Goal: Find specific page/section

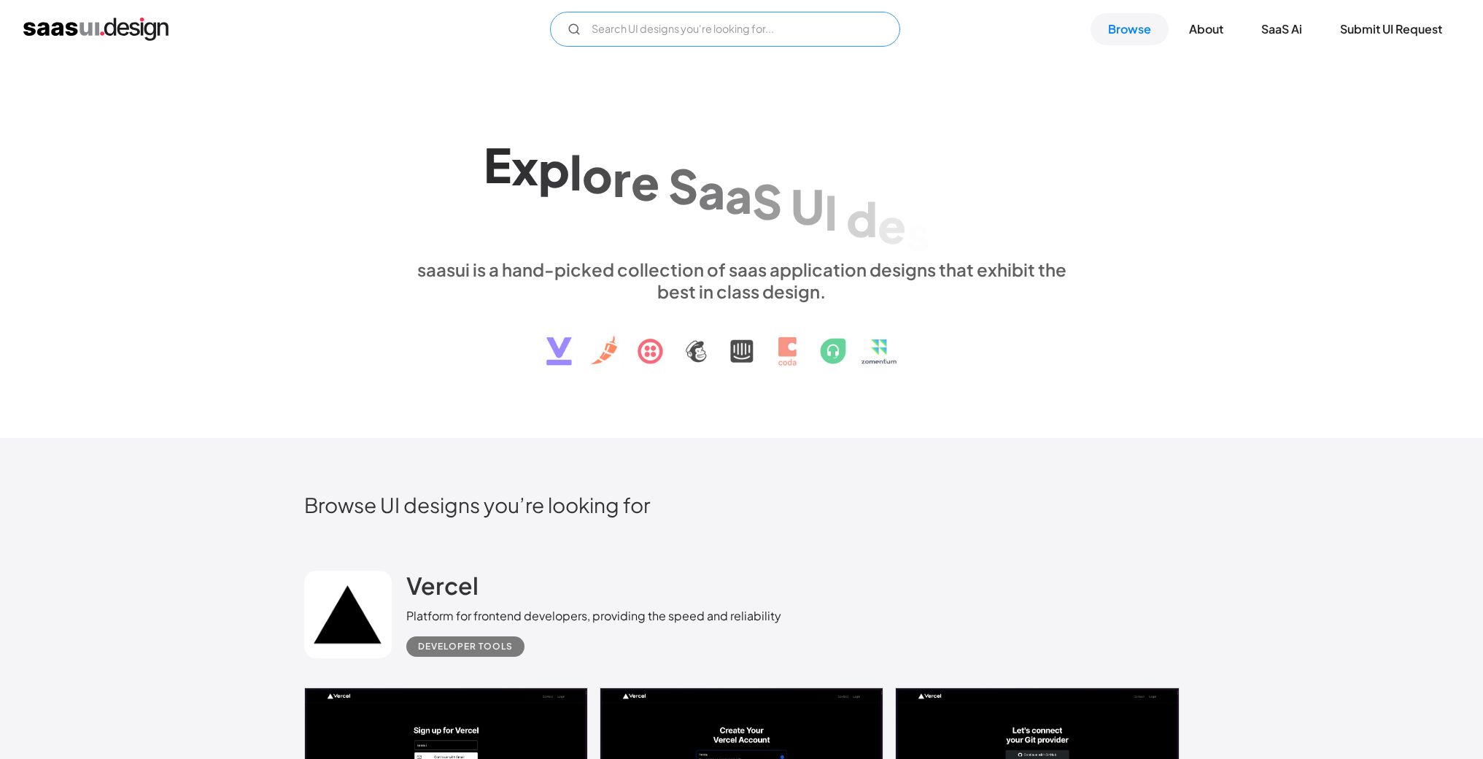
click at [632, 39] on input "Email Form" at bounding box center [725, 29] width 350 height 35
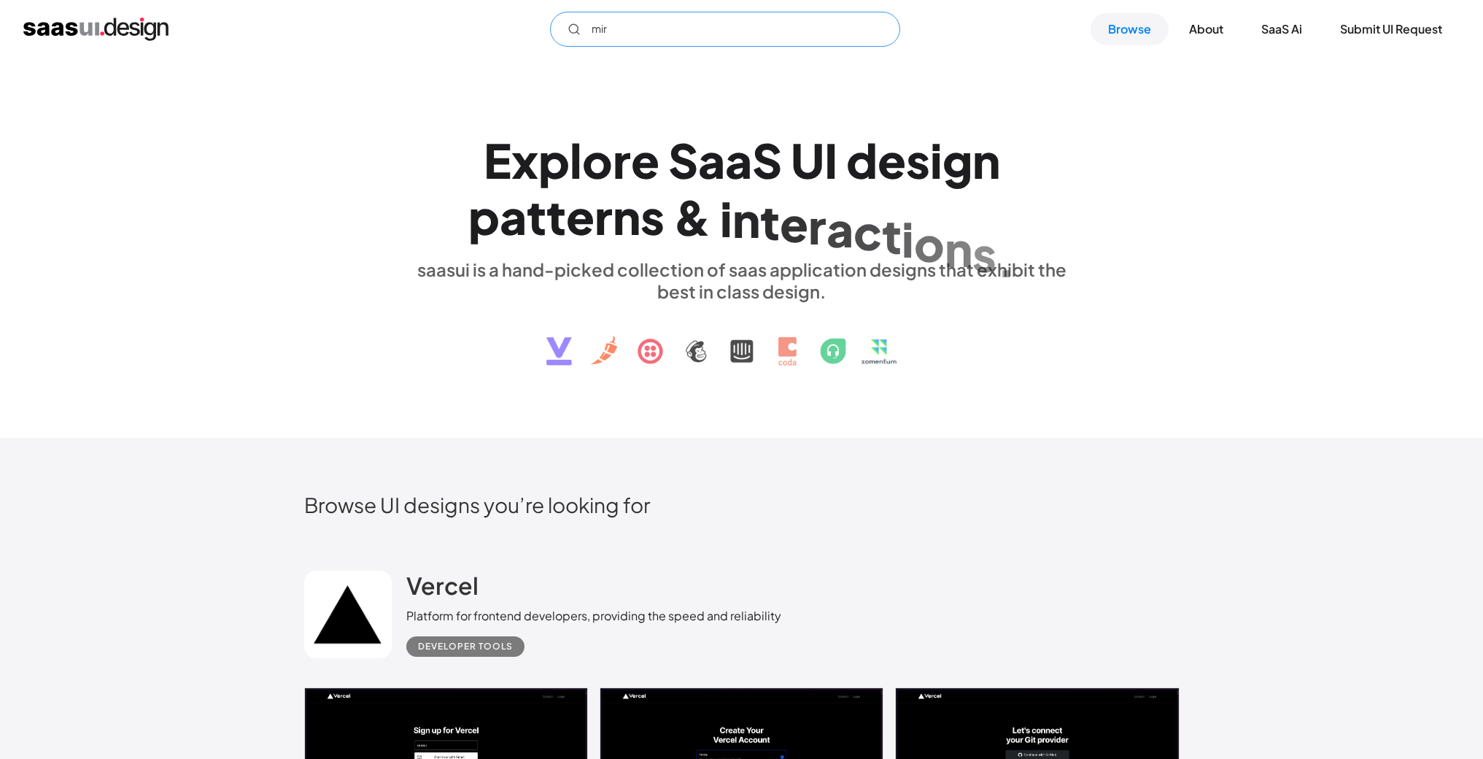
type input "miro"
click at [672, 34] on input "miro" at bounding box center [725, 29] width 350 height 35
click at [596, 26] on input "miro" at bounding box center [725, 29] width 350 height 35
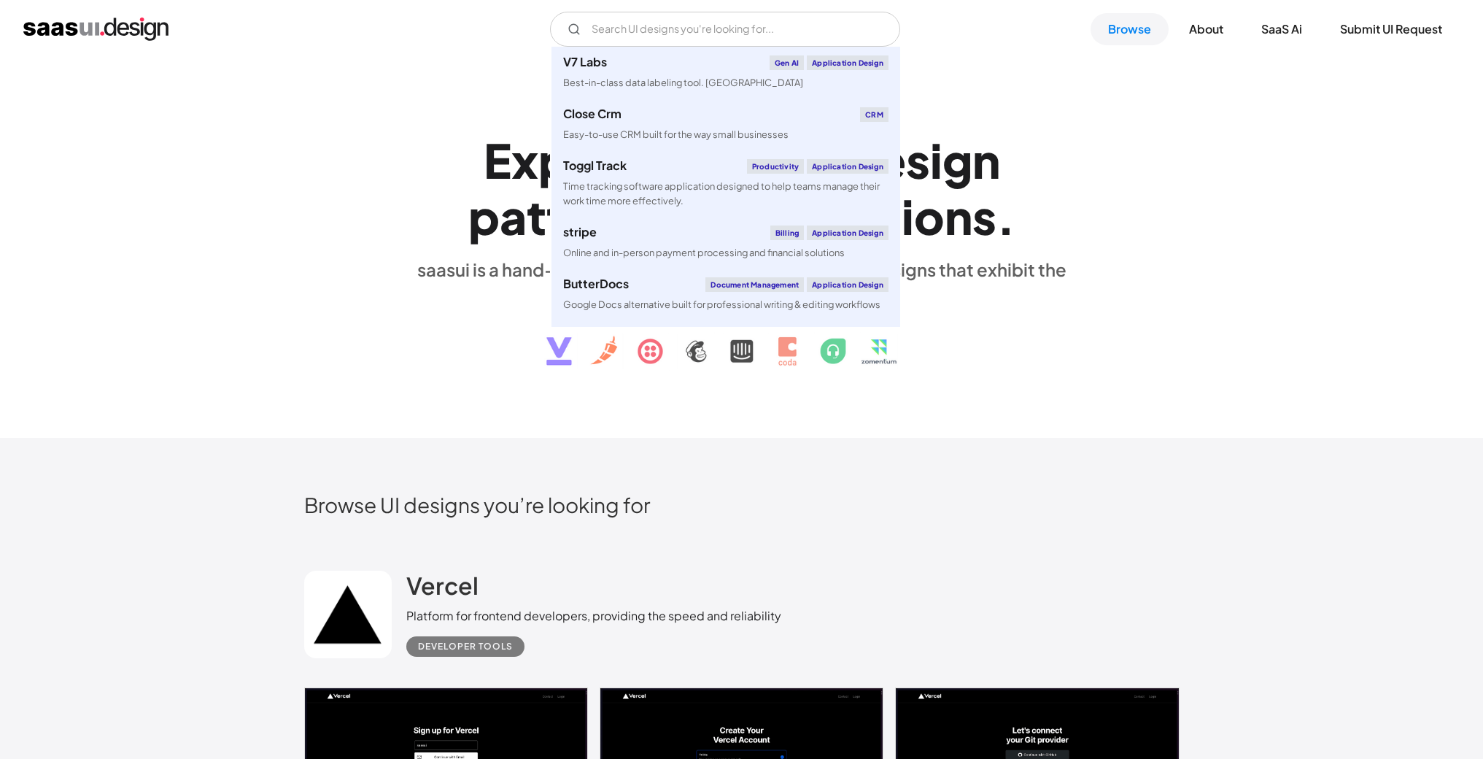
click at [352, 209] on div "E x p l o r e S a a S U I d e s i g n p a t t e r n s & i n t e r a c t i o n s…" at bounding box center [741, 247] width 875 height 261
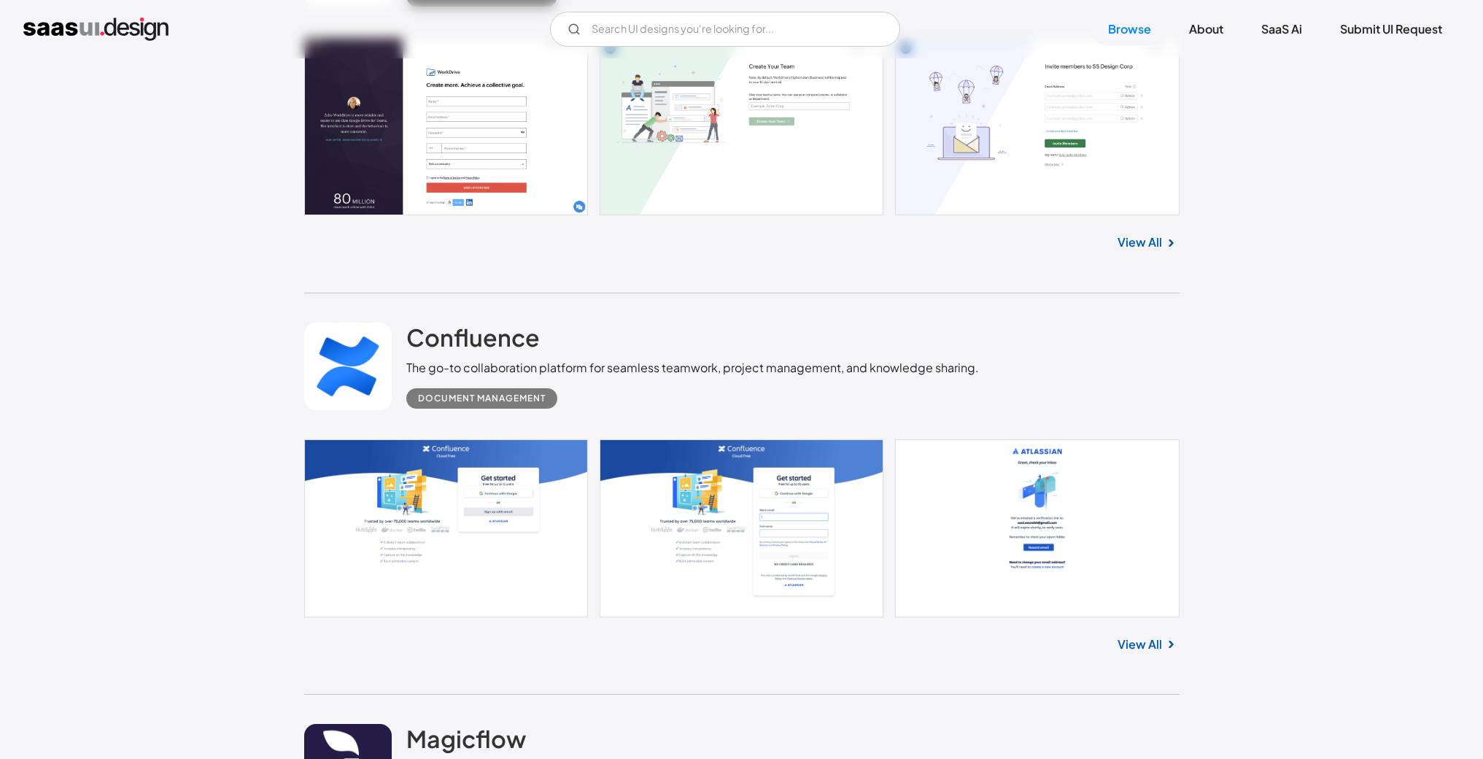
scroll to position [16505, 0]
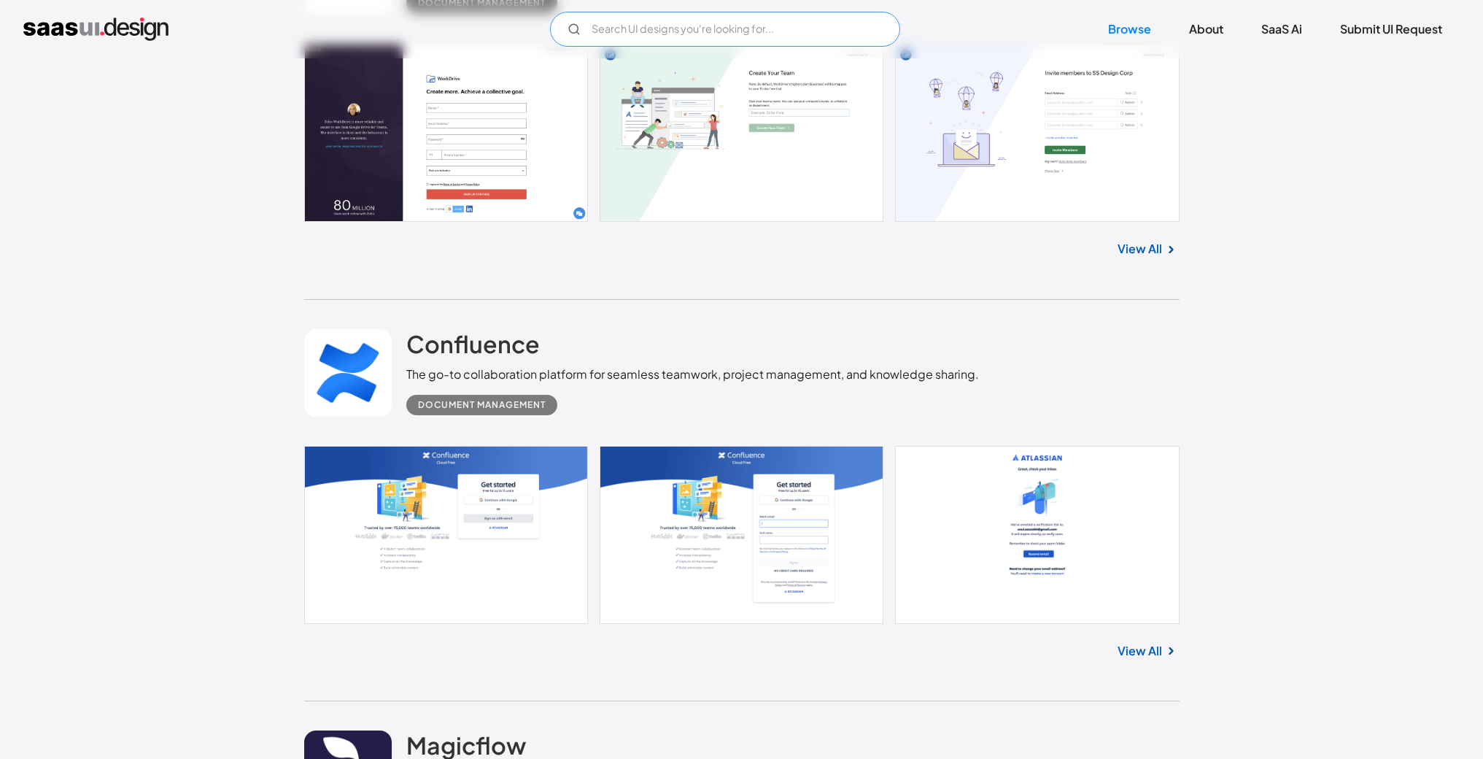
click at [579, 21] on input "Email Form" at bounding box center [725, 29] width 350 height 35
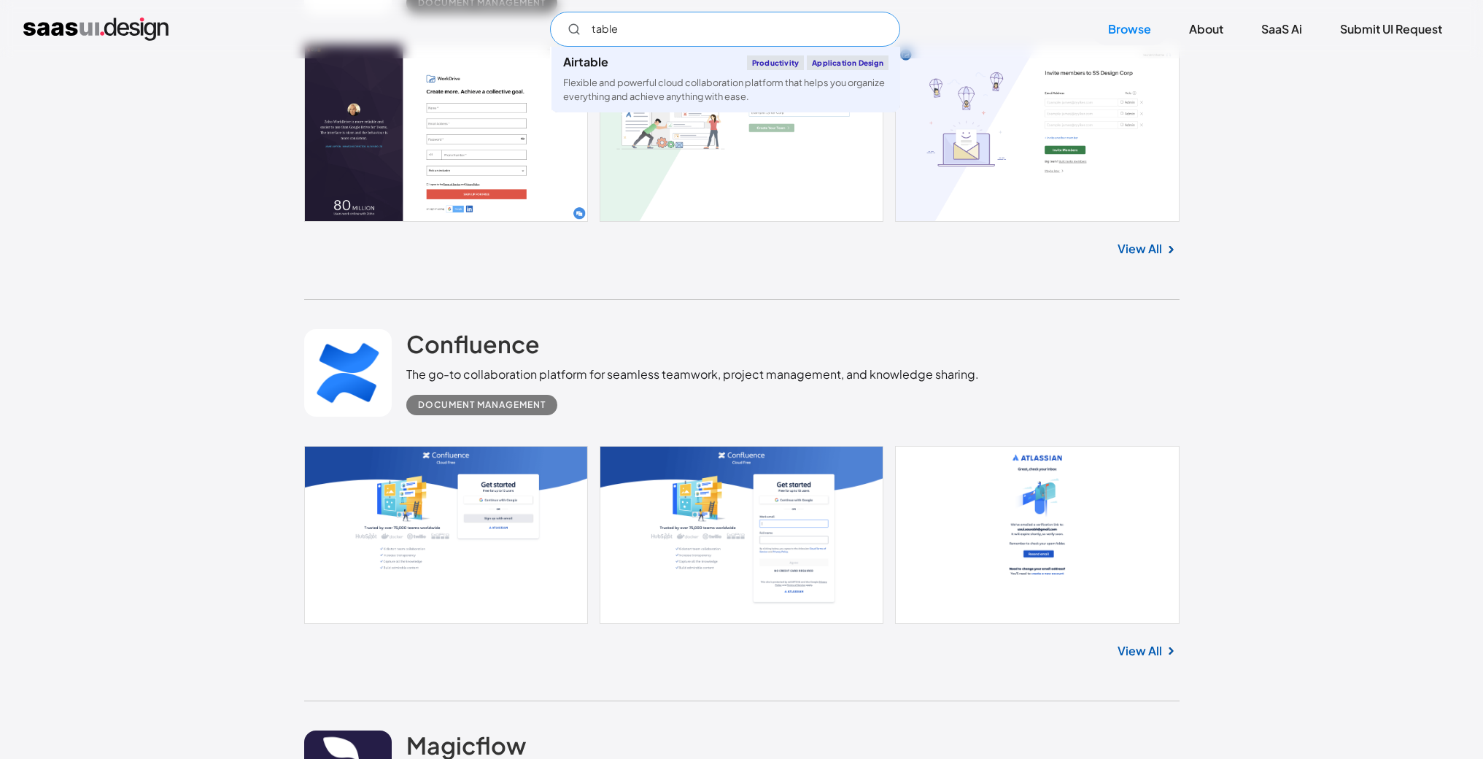
type input "table"
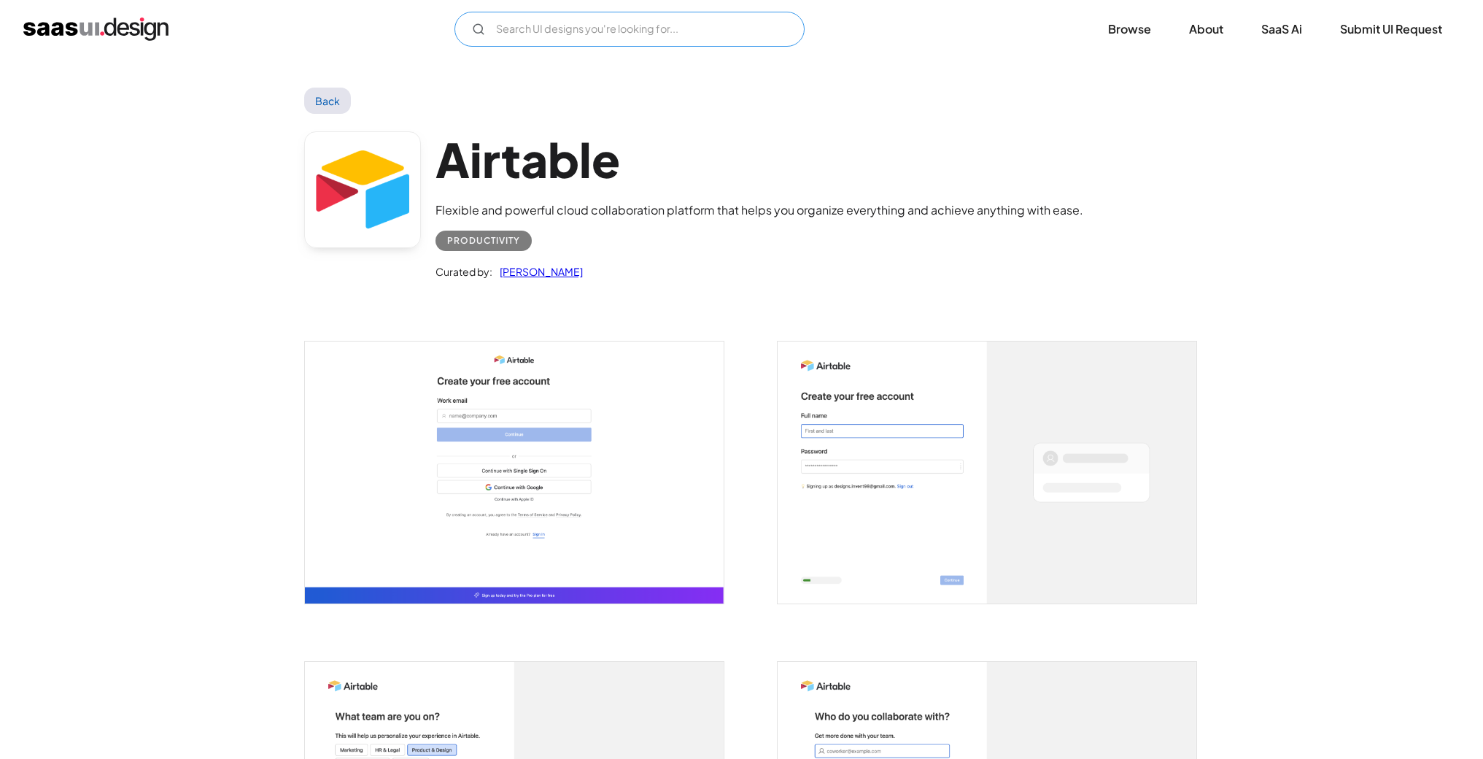
click at [604, 28] on input "Email Form" at bounding box center [629, 29] width 350 height 35
